Goal: Use online tool/utility: Utilize a website feature to perform a specific function

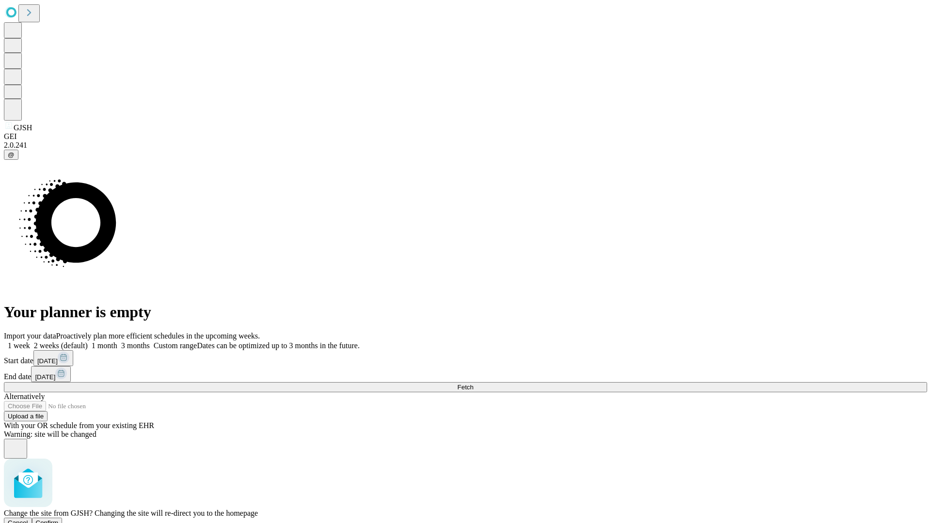
click at [59, 520] on span "Confirm" at bounding box center [47, 523] width 23 height 7
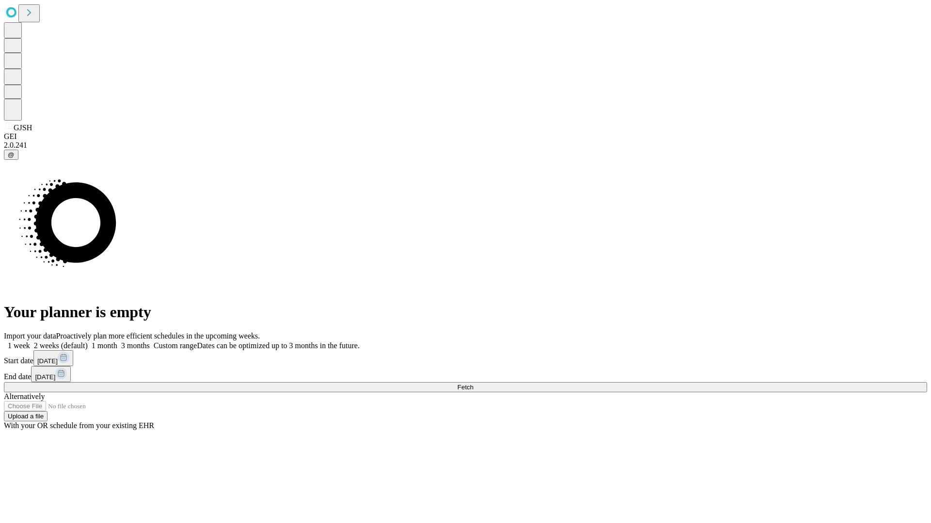
click at [30, 342] on label "1 week" at bounding box center [17, 346] width 26 height 8
click at [473, 384] on span "Fetch" at bounding box center [465, 387] width 16 height 7
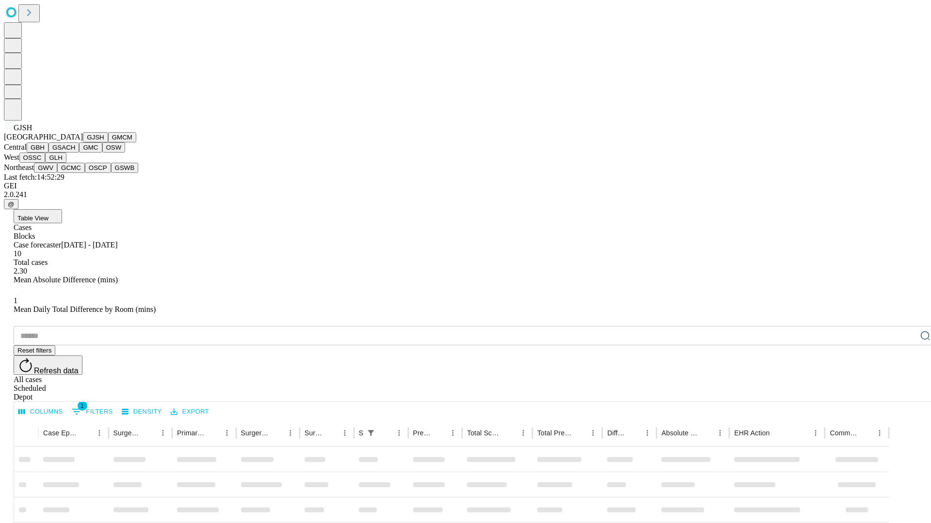
click at [108, 142] on button "GMCM" at bounding box center [122, 137] width 28 height 10
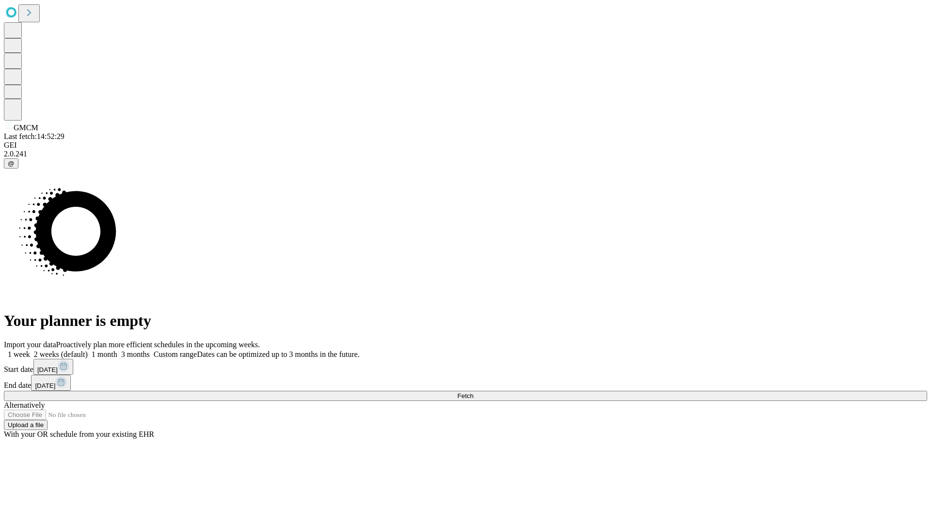
click at [30, 350] on label "1 week" at bounding box center [17, 354] width 26 height 8
click at [473, 393] on span "Fetch" at bounding box center [465, 396] width 16 height 7
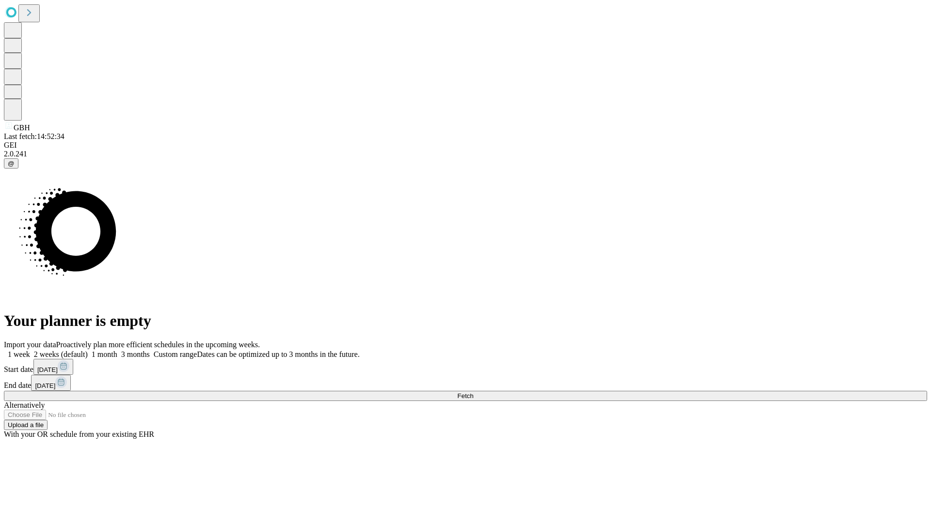
click at [30, 350] on label "1 week" at bounding box center [17, 354] width 26 height 8
click at [473, 393] on span "Fetch" at bounding box center [465, 396] width 16 height 7
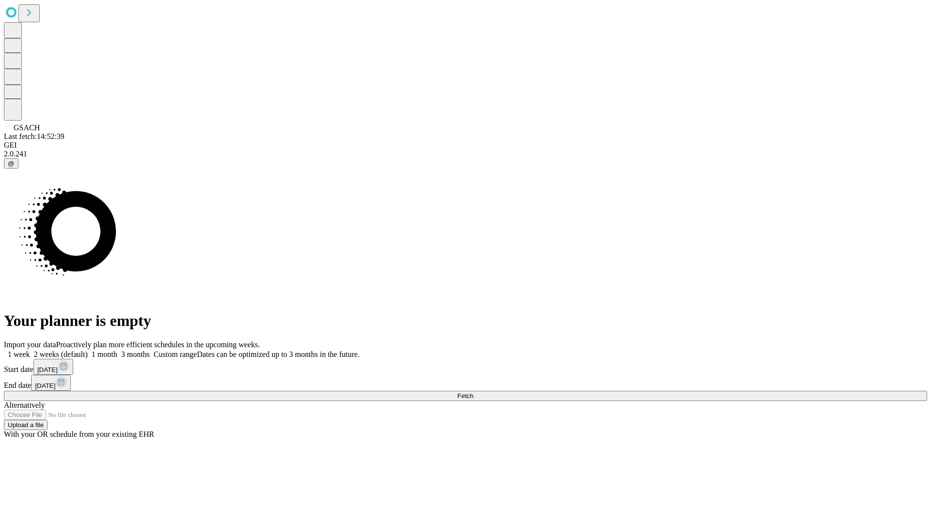
click at [30, 350] on label "1 week" at bounding box center [17, 354] width 26 height 8
click at [473, 393] on span "Fetch" at bounding box center [465, 396] width 16 height 7
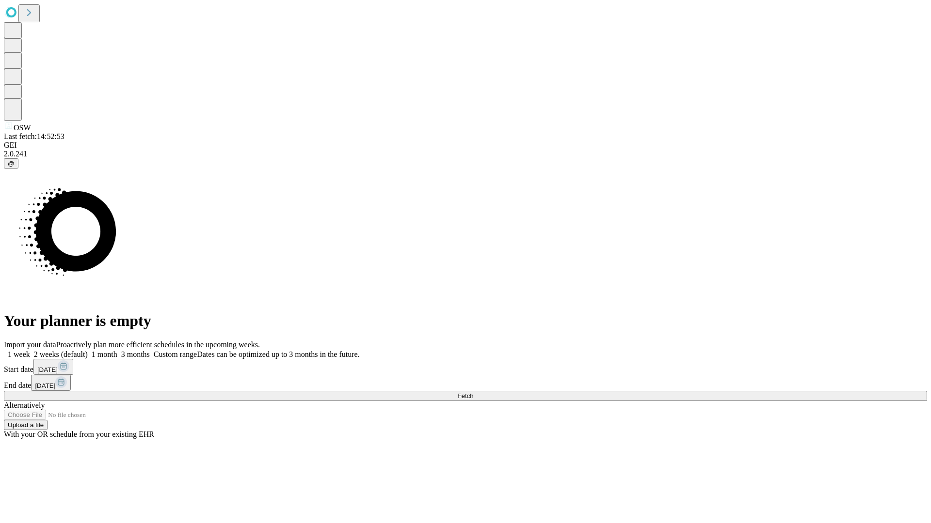
click at [30, 350] on label "1 week" at bounding box center [17, 354] width 26 height 8
click at [473, 393] on span "Fetch" at bounding box center [465, 396] width 16 height 7
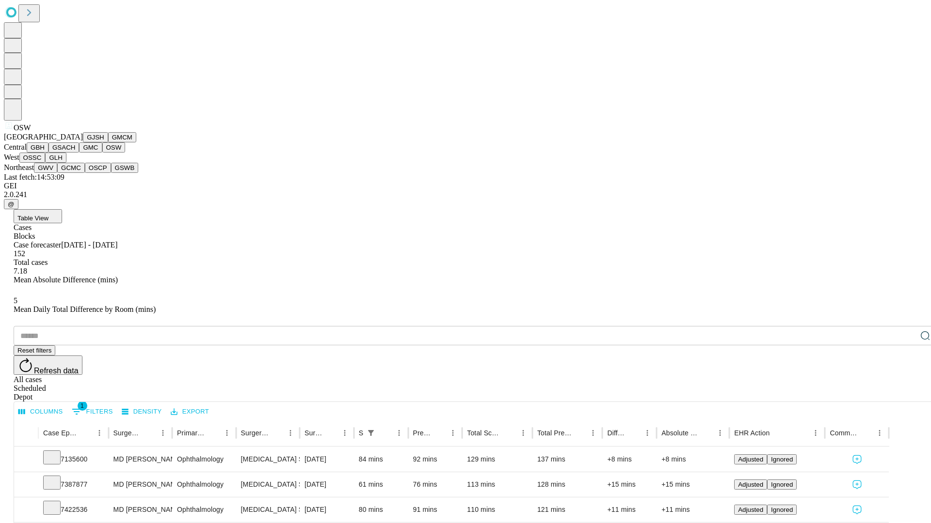
click at [46, 163] on button "OSSC" at bounding box center [32, 158] width 26 height 10
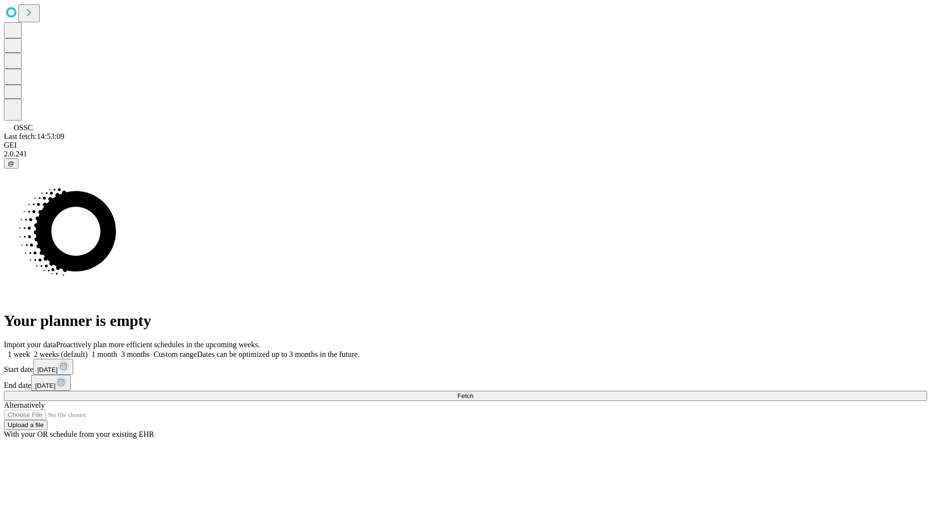
click at [30, 350] on label "1 week" at bounding box center [17, 354] width 26 height 8
click at [473, 393] on span "Fetch" at bounding box center [465, 396] width 16 height 7
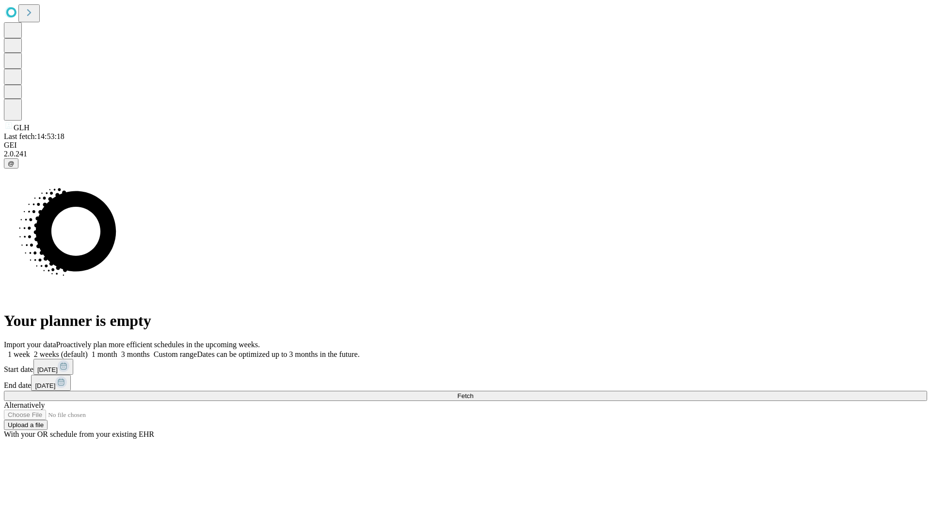
click at [30, 350] on label "1 week" at bounding box center [17, 354] width 26 height 8
click at [473, 393] on span "Fetch" at bounding box center [465, 396] width 16 height 7
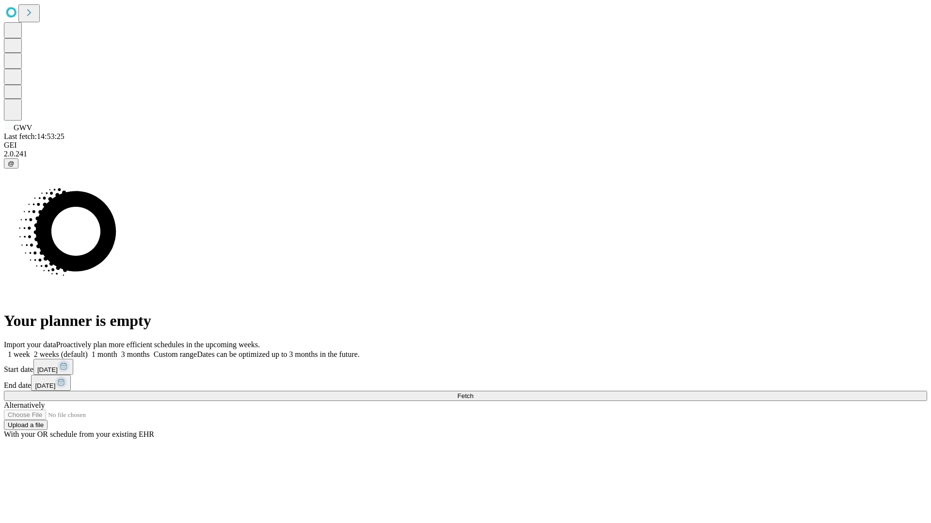
click at [473, 393] on span "Fetch" at bounding box center [465, 396] width 16 height 7
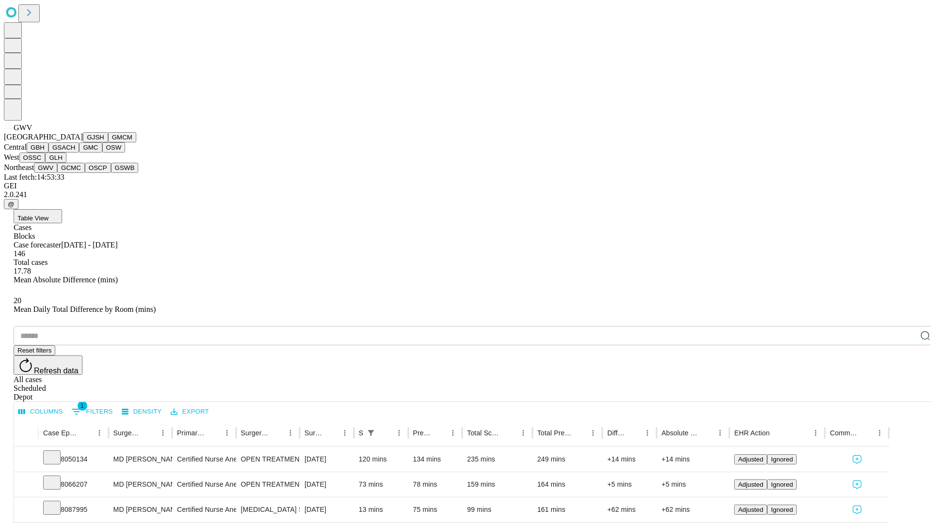
click at [75, 173] on button "GCMC" at bounding box center [71, 168] width 28 height 10
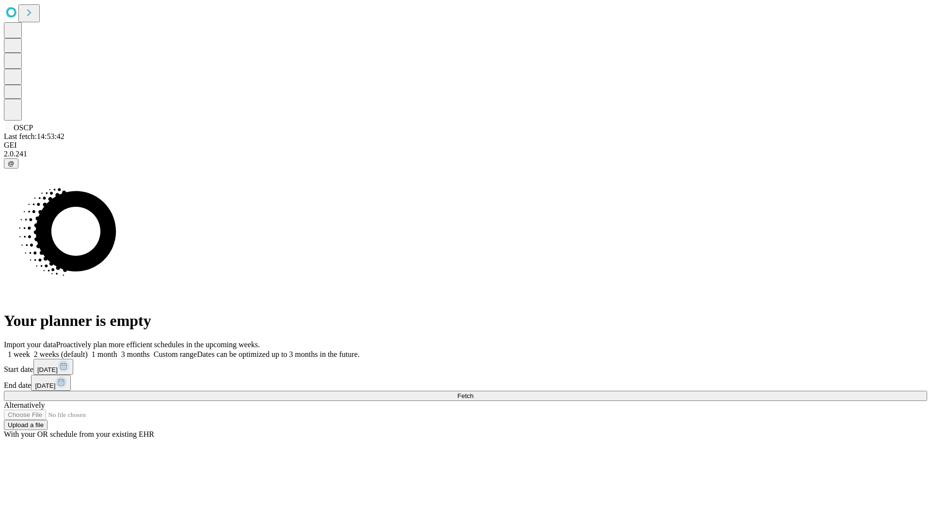
click at [30, 350] on label "1 week" at bounding box center [17, 354] width 26 height 8
click at [473, 393] on span "Fetch" at bounding box center [465, 396] width 16 height 7
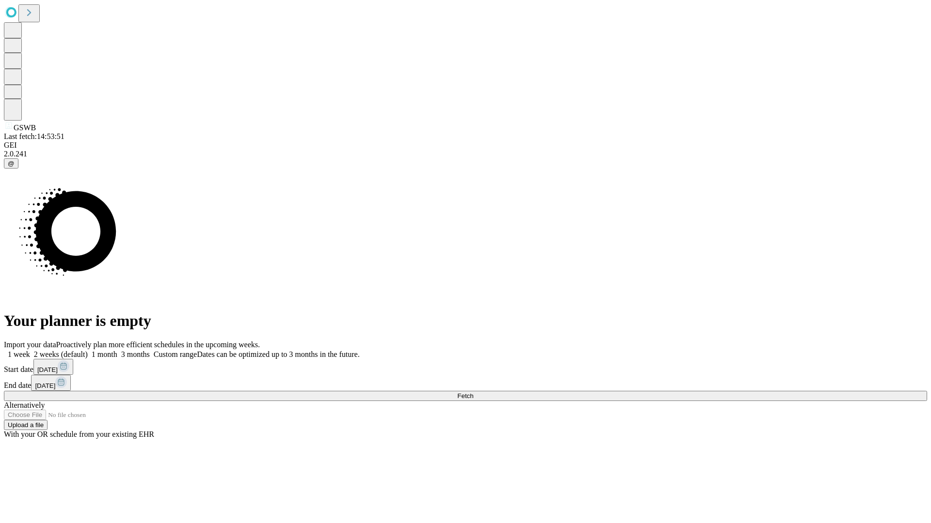
click at [30, 350] on label "1 week" at bounding box center [17, 354] width 26 height 8
click at [473, 393] on span "Fetch" at bounding box center [465, 396] width 16 height 7
